Goal: Check status: Check status

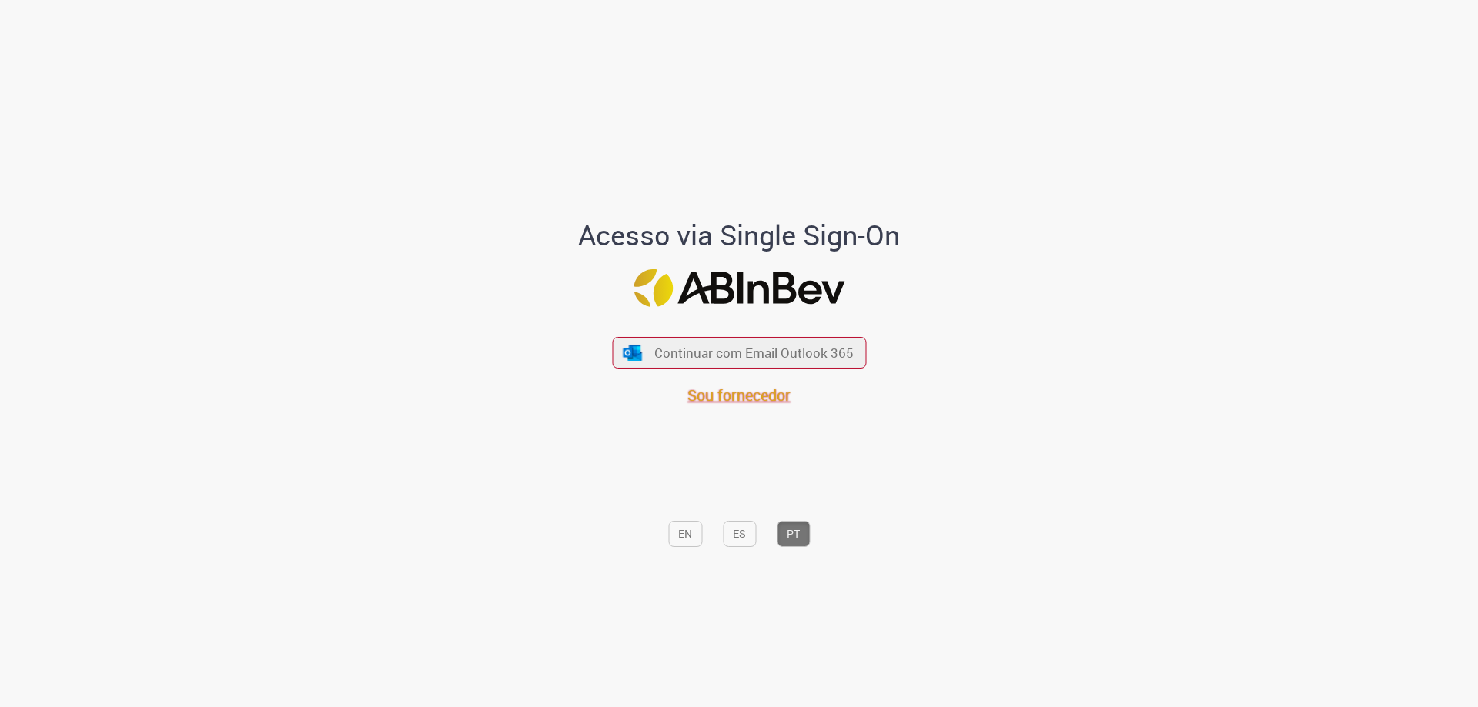
click at [750, 393] on span "Sou fornecedor" at bounding box center [738, 395] width 103 height 21
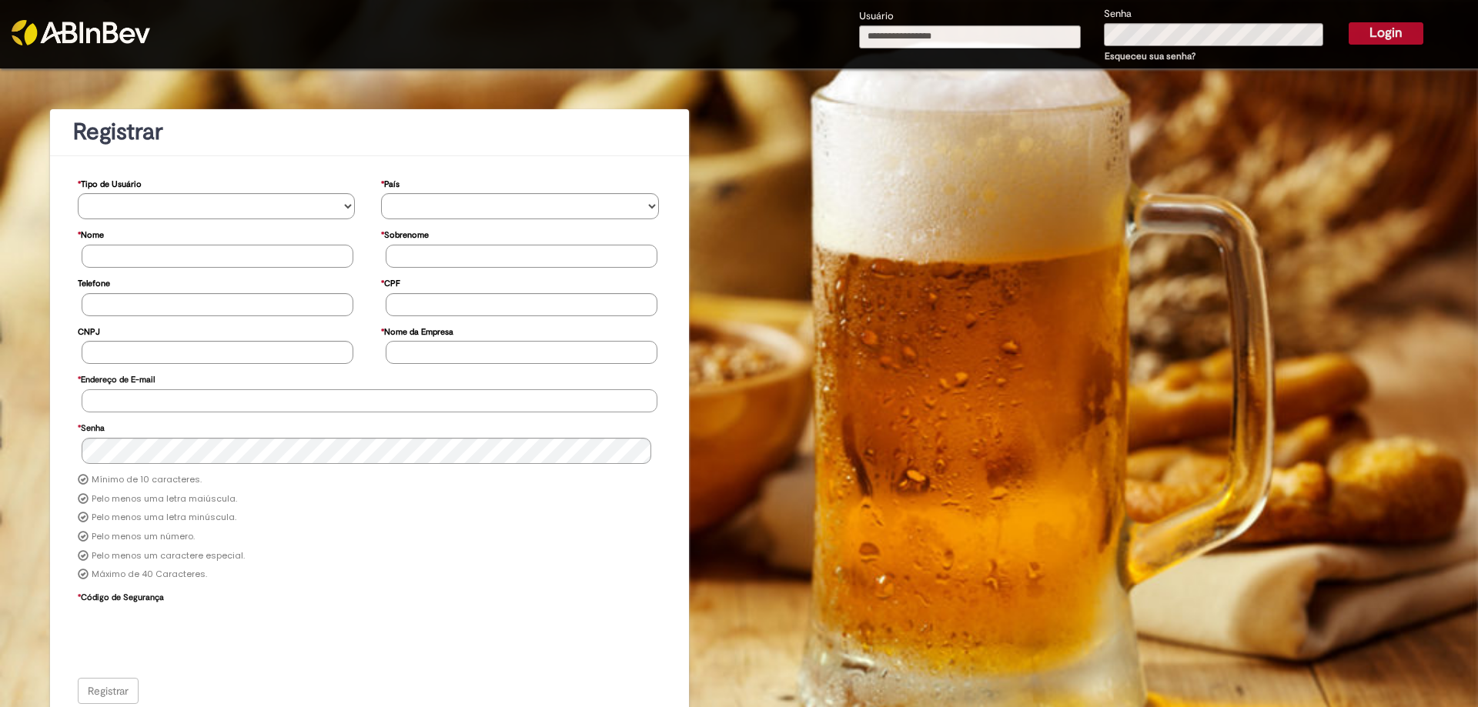
type input "**********"
click at [1386, 31] on button "Login" at bounding box center [1386, 33] width 75 height 22
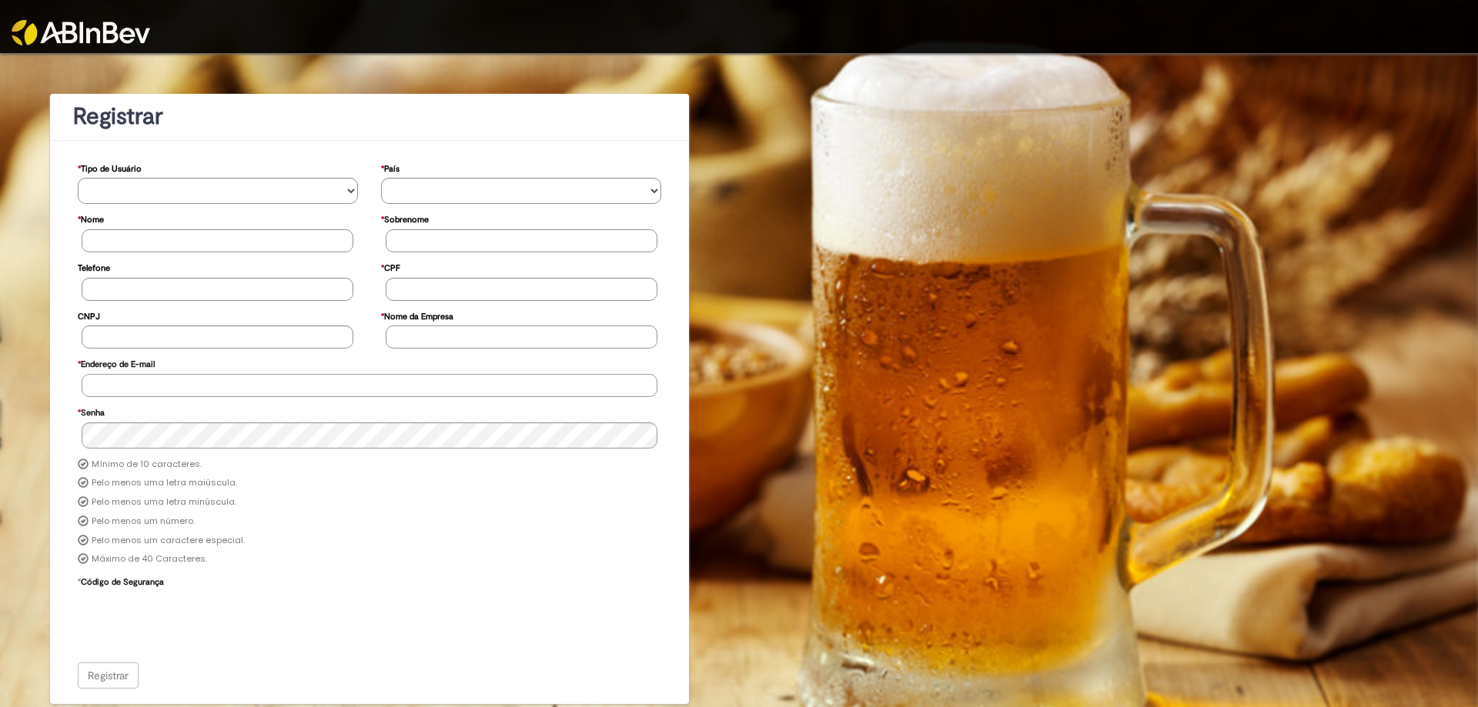
type input "**********"
click at [132, 671] on div "Registrar" at bounding box center [370, 676] width 584 height 26
click at [133, 24] on img at bounding box center [81, 32] width 139 height 25
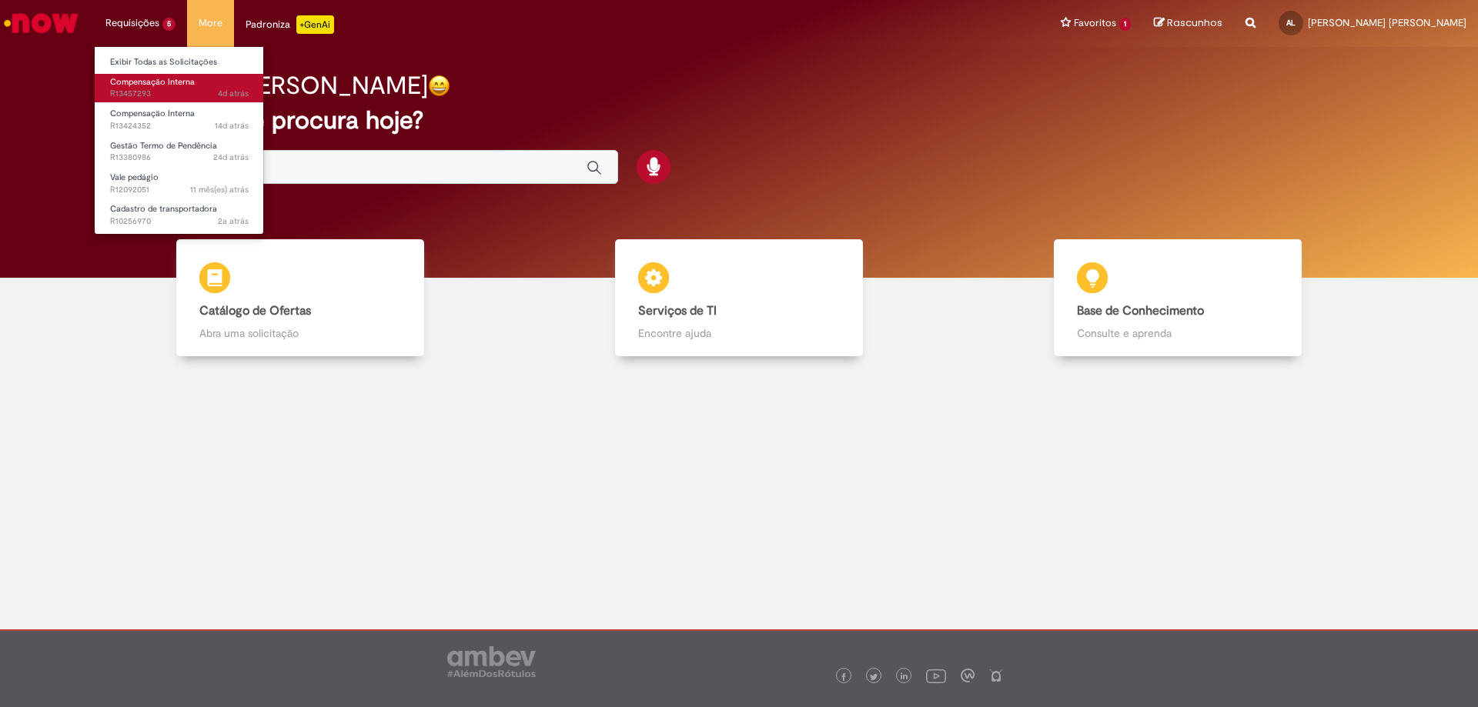
click at [162, 89] on span "4d atrás 4 dias atrás R13457293" at bounding box center [179, 94] width 139 height 12
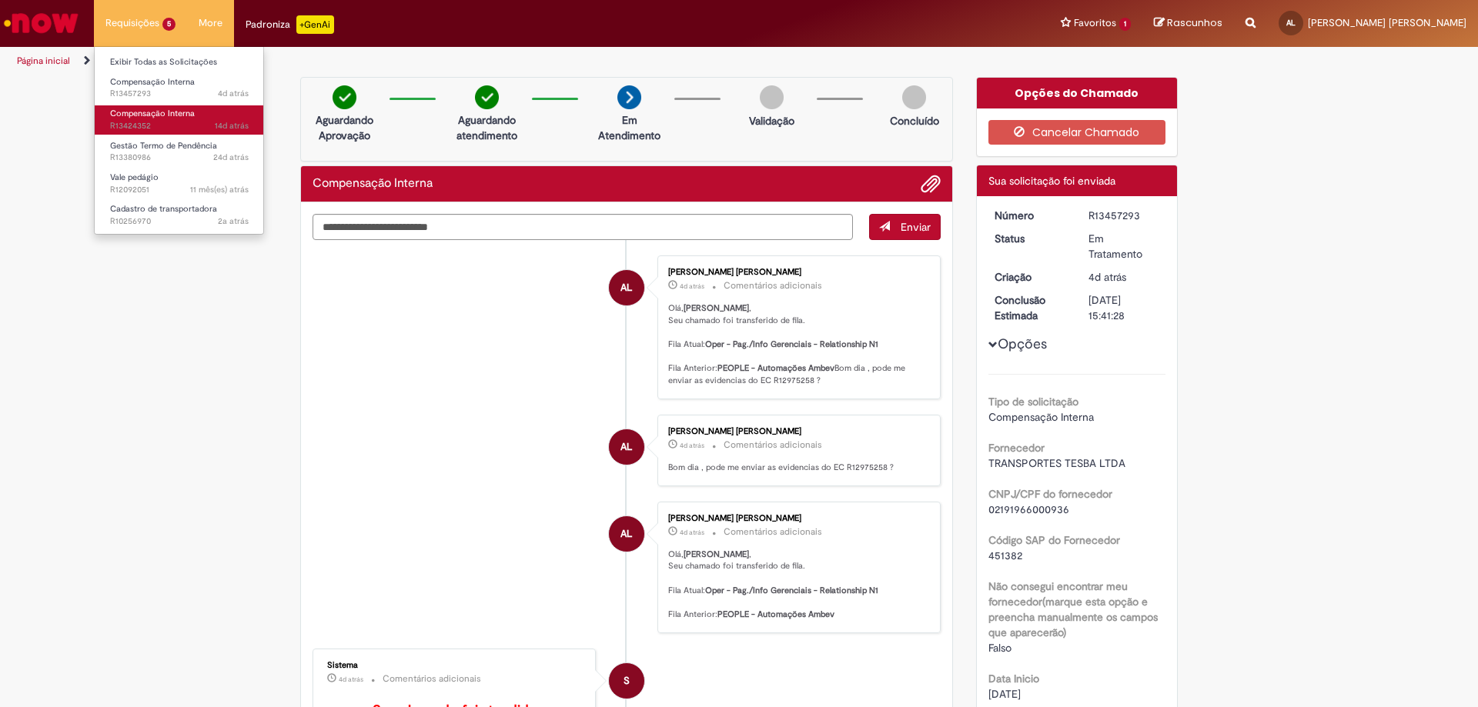
click at [166, 126] on span "14d atrás 14 dias atrás R13424352" at bounding box center [179, 126] width 139 height 12
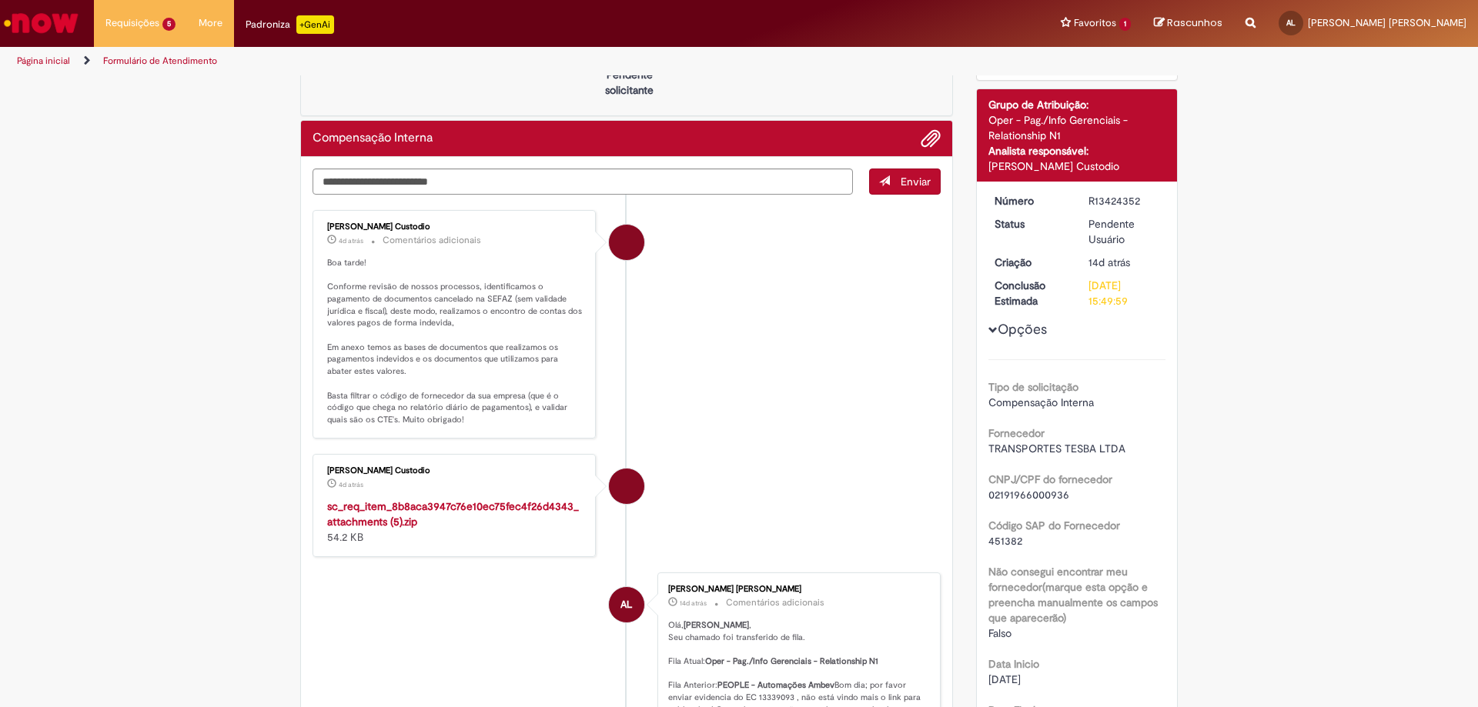
scroll to position [154, 0]
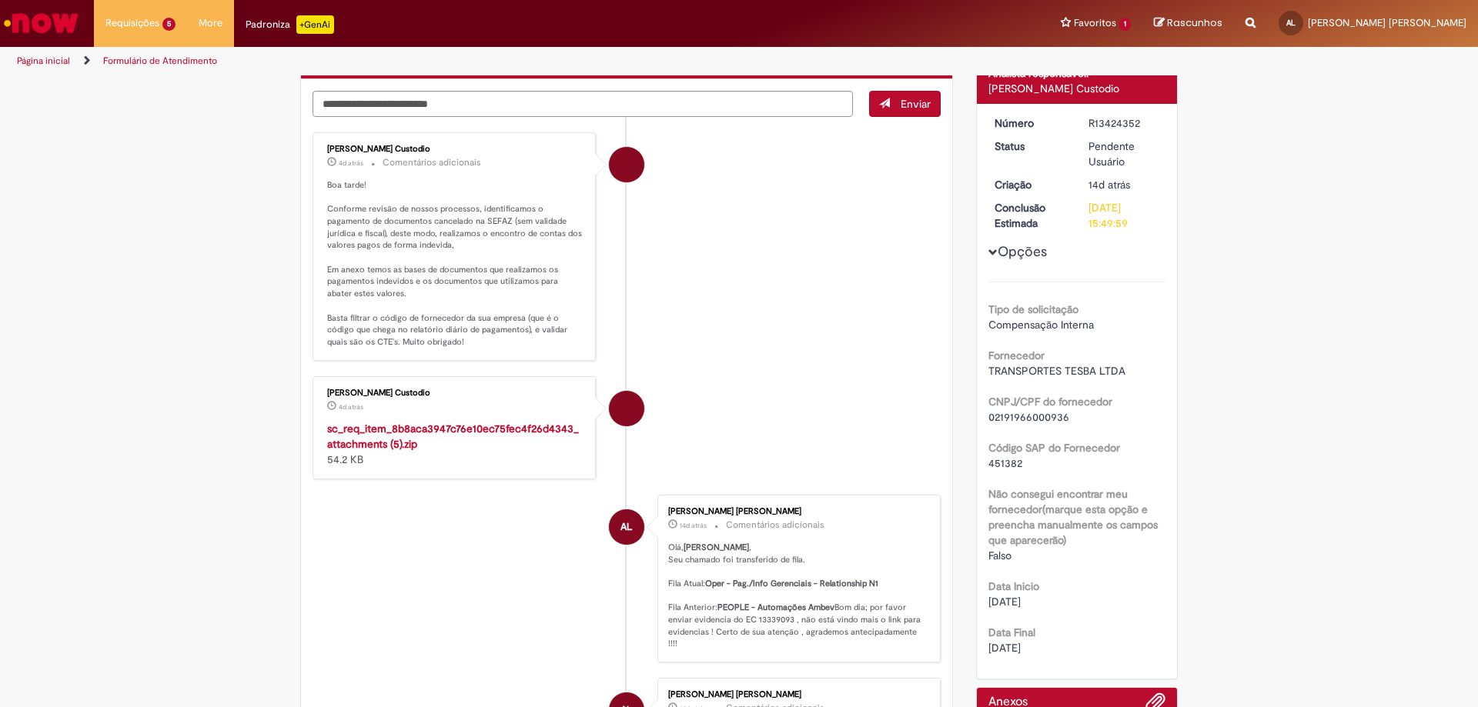
click at [396, 441] on strong "sc_req_item_8b8aca3947c76e10ec75fec4f26d4343_attachments (5).zip" at bounding box center [453, 436] width 252 height 29
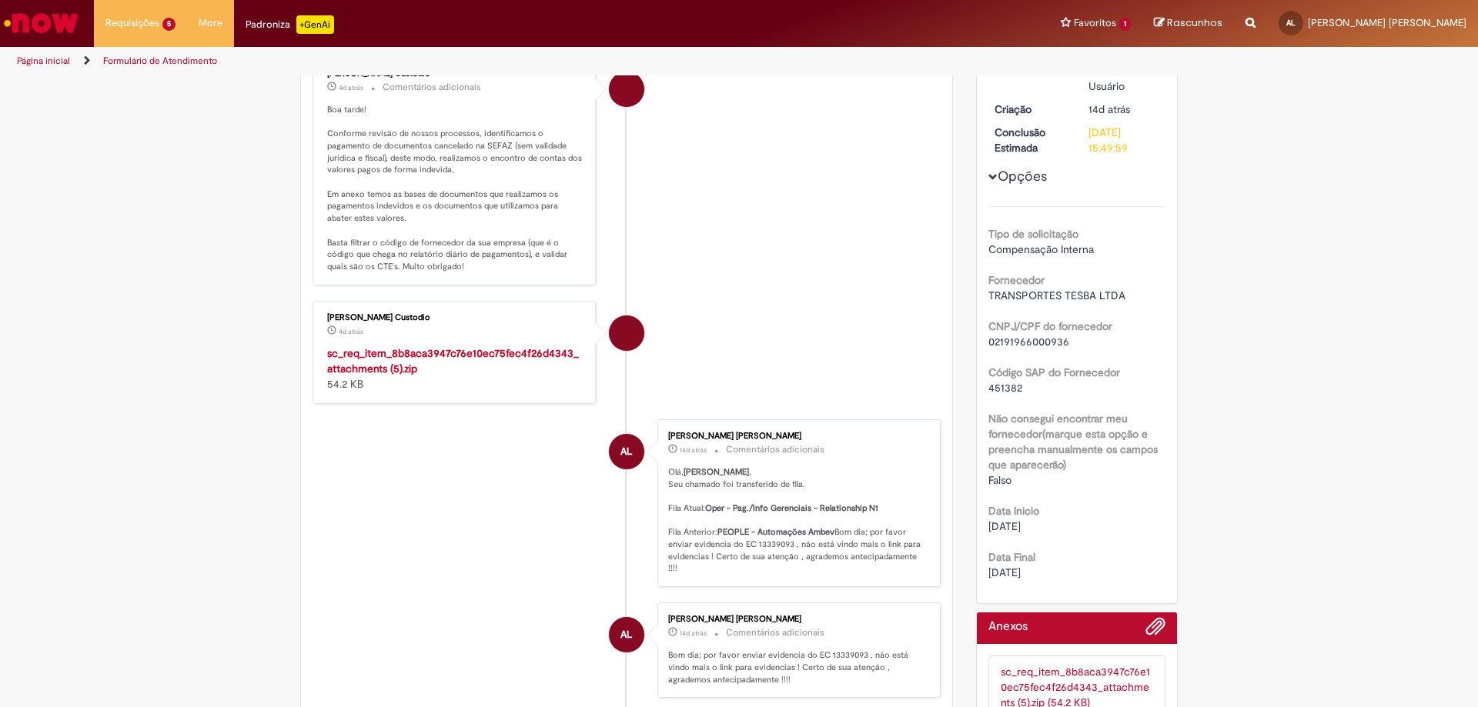
scroll to position [308, 0]
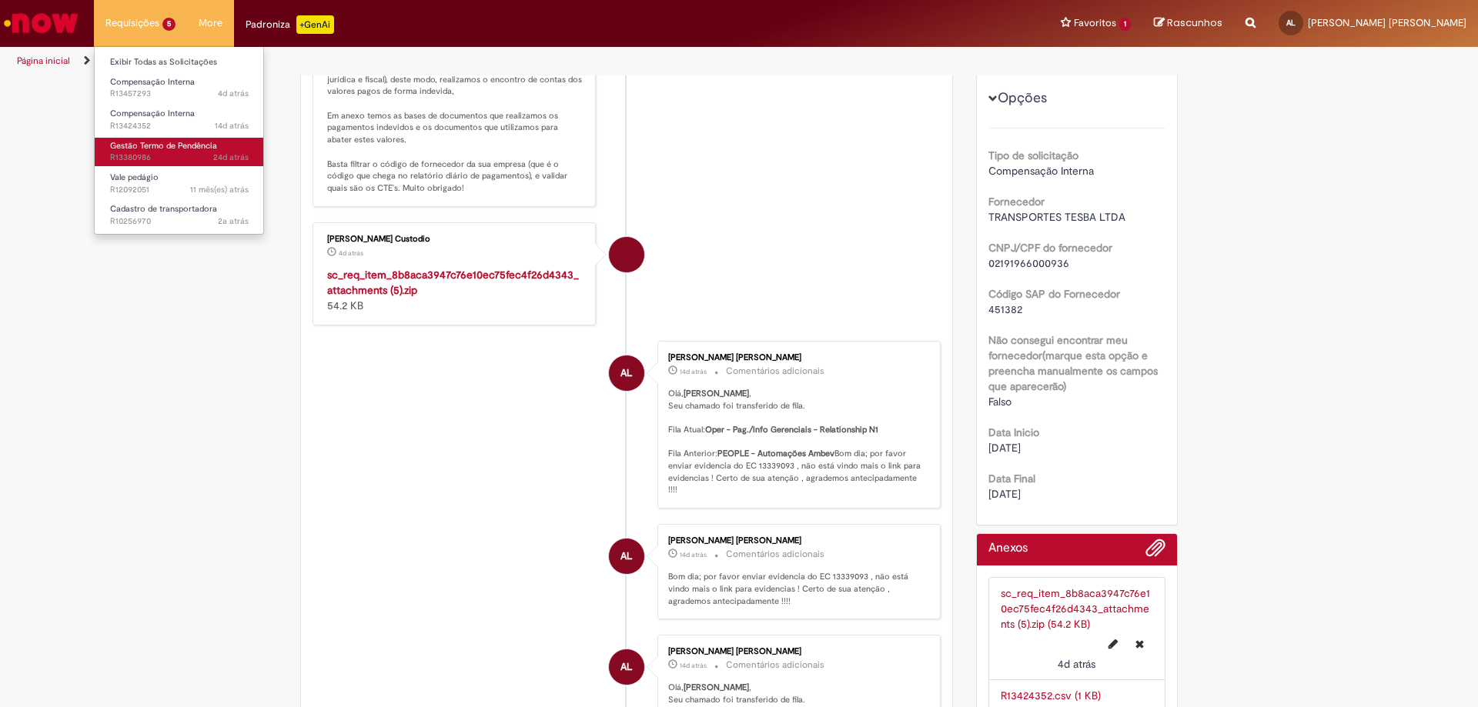
click at [184, 152] on link "Gestão Termo de Pendência 24d atrás 24 dias atrás R13380986" at bounding box center [179, 152] width 169 height 28
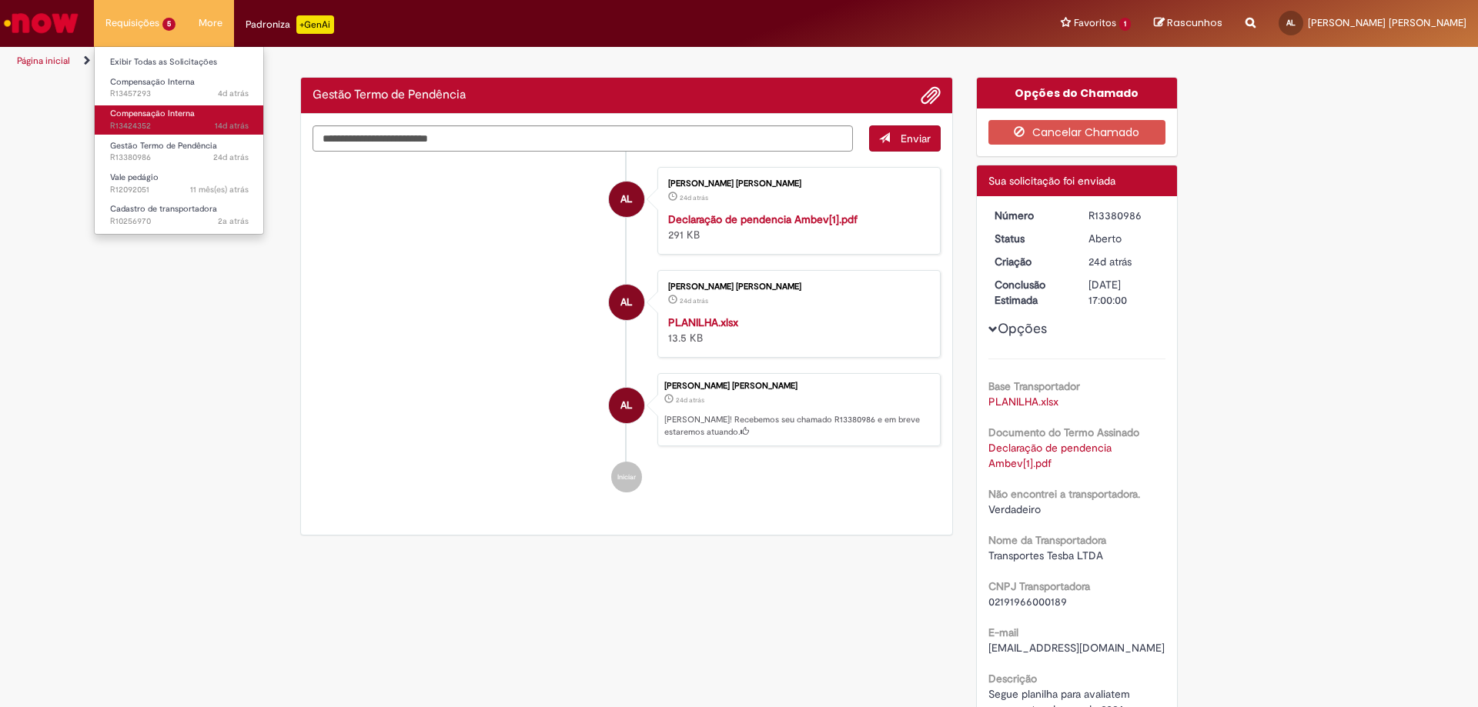
click at [154, 122] on span "14d atrás 14 dias atrás R13424352" at bounding box center [179, 126] width 139 height 12
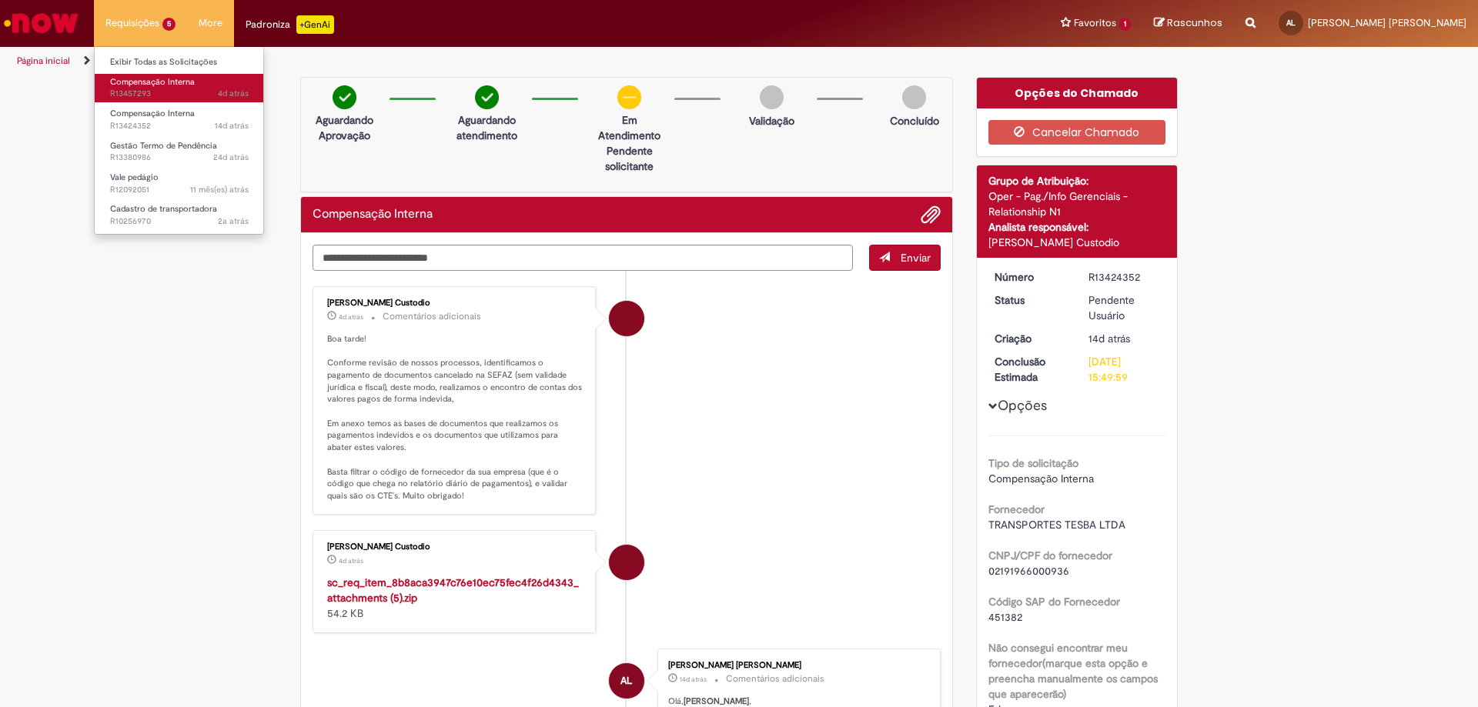
click at [159, 85] on span "Compensação Interna" at bounding box center [152, 82] width 85 height 12
